Goal: Navigation & Orientation: Find specific page/section

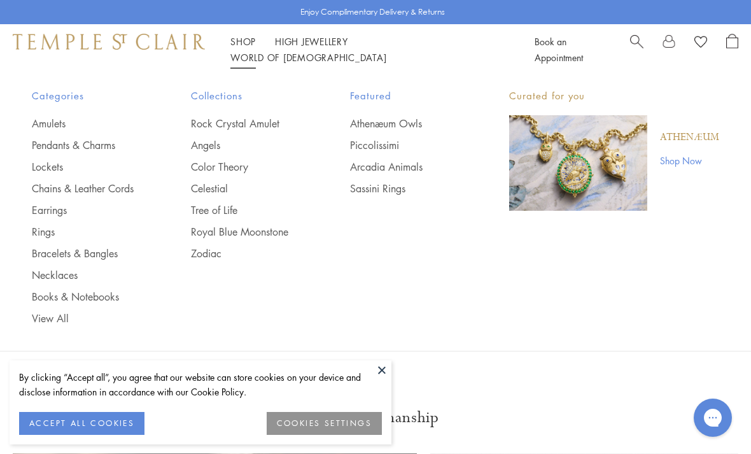
click at [65, 213] on link "Earrings" at bounding box center [86, 210] width 108 height 14
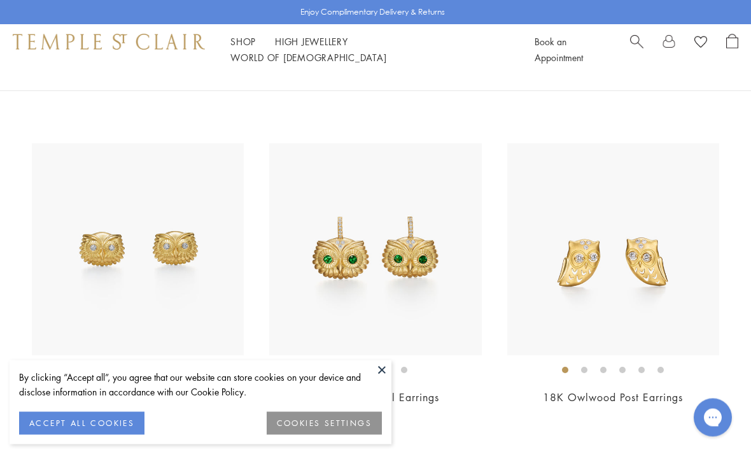
scroll to position [407, 0]
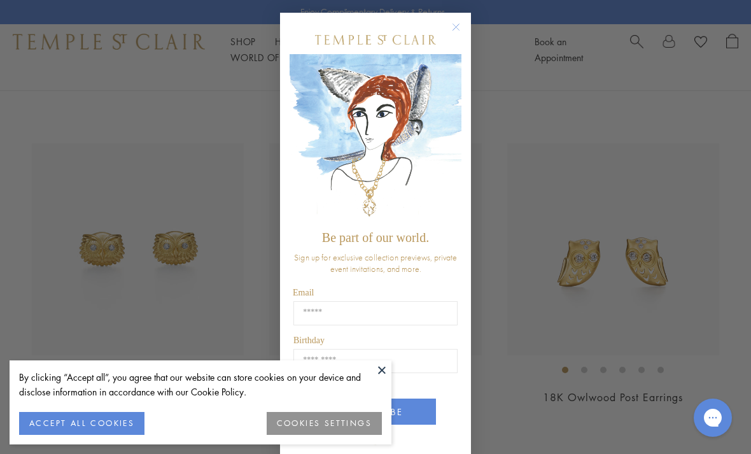
click at [381, 379] on button at bounding box center [381, 369] width 19 height 19
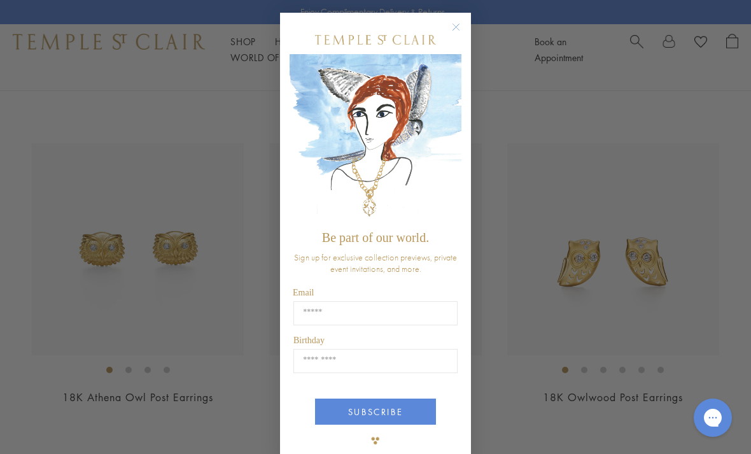
click at [462, 28] on icon "Close dialog" at bounding box center [456, 27] width 16 height 16
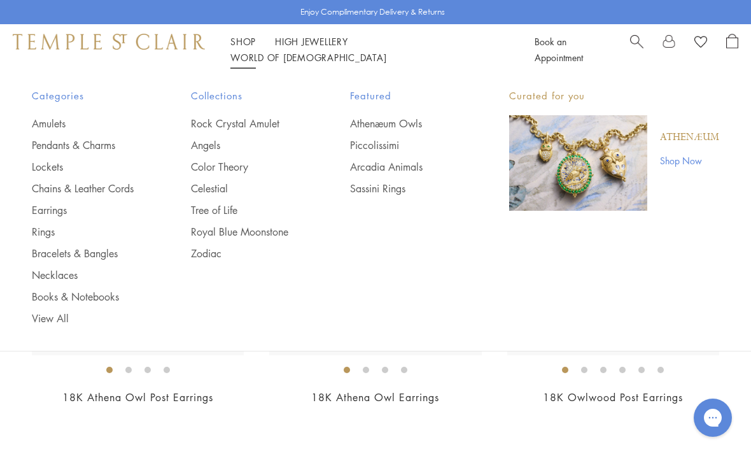
click at [51, 163] on link "Lockets" at bounding box center [86, 167] width 108 height 14
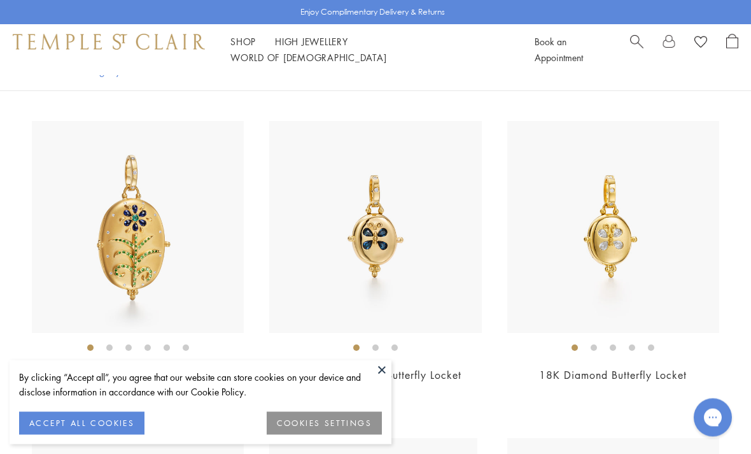
scroll to position [1381, 0]
